Goal: Task Accomplishment & Management: Use online tool/utility

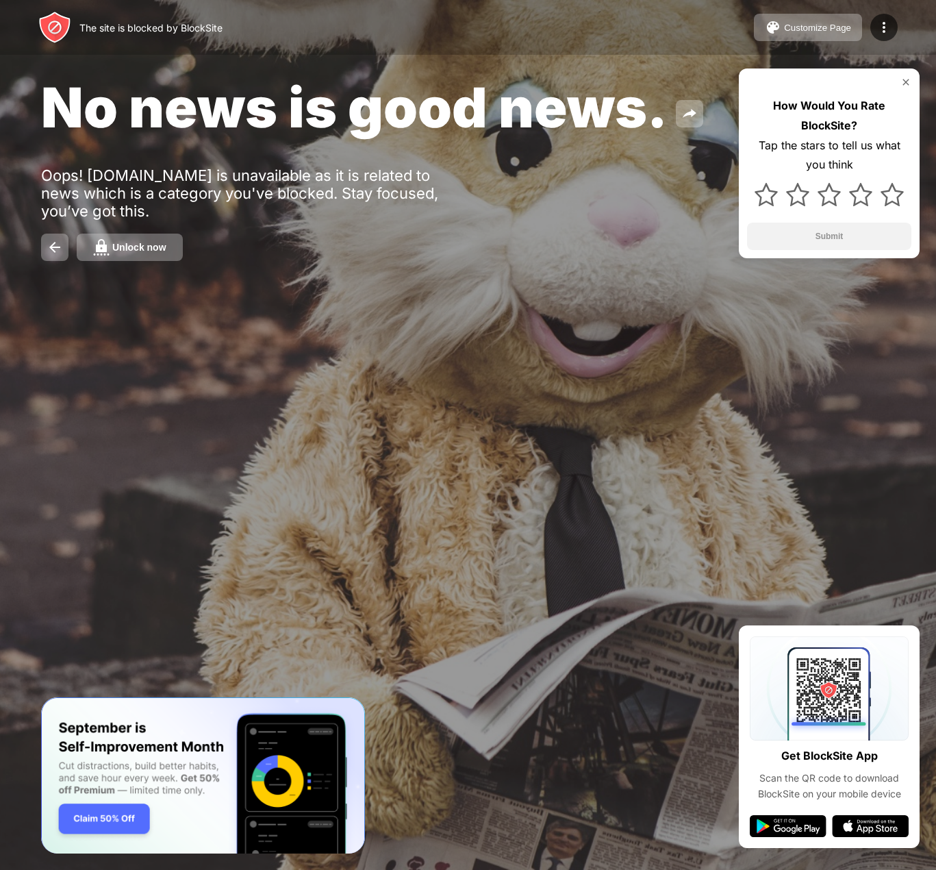
click at [113, 256] on button "Unlock now" at bounding box center [130, 247] width 106 height 27
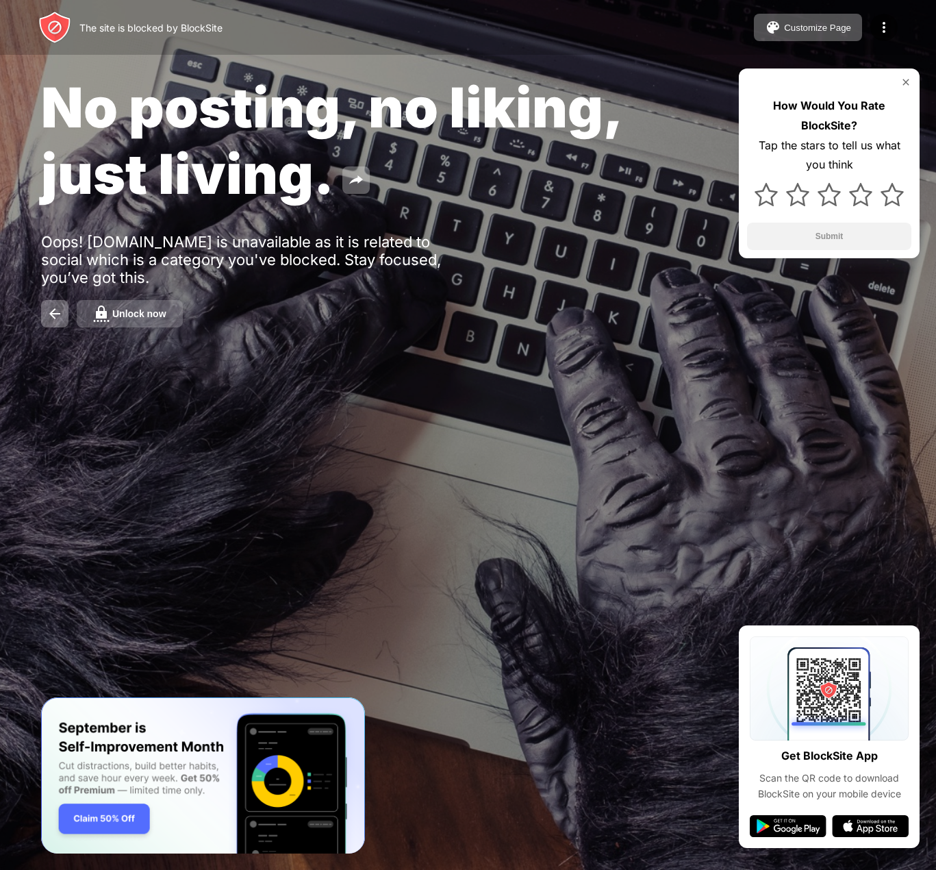
click at [124, 325] on button "Unlock now" at bounding box center [130, 313] width 106 height 27
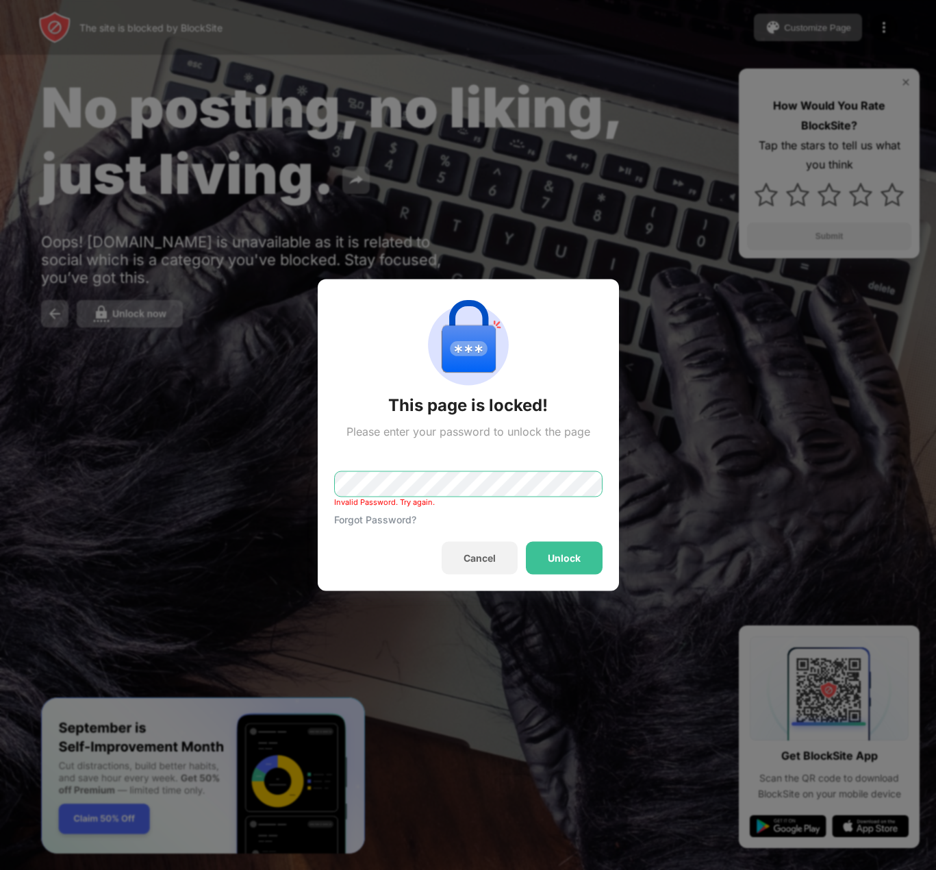
click at [251, 869] on div "This page is locked! Please enter your password to unlock the page Invalid Pass…" at bounding box center [468, 870] width 936 height 0
